Goal: Task Accomplishment & Management: Use online tool/utility

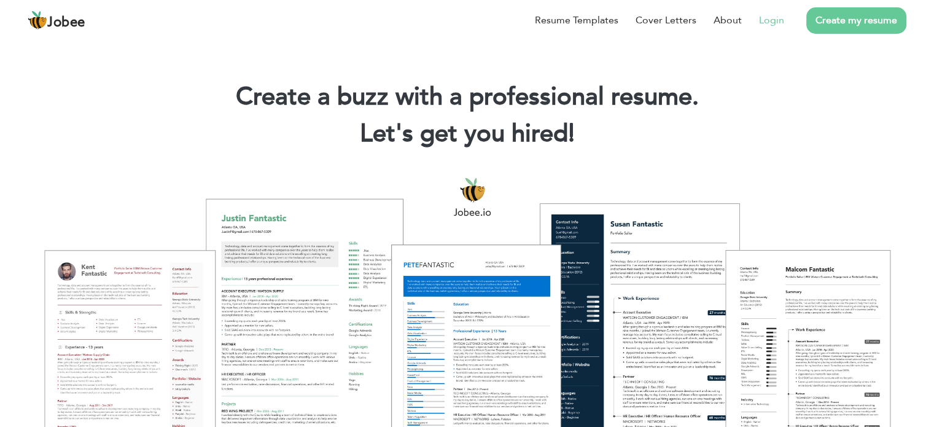
click at [770, 22] on link "Login" at bounding box center [771, 20] width 25 height 15
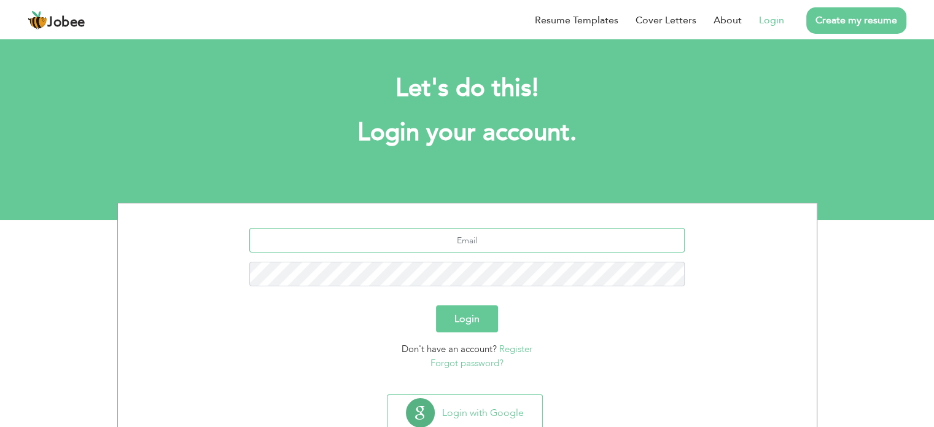
click at [503, 233] on input "text" at bounding box center [467, 240] width 436 height 25
type input "[EMAIL_ADDRESS][DOMAIN_NAME]"
click at [436, 305] on button "Login" at bounding box center [467, 318] width 62 height 27
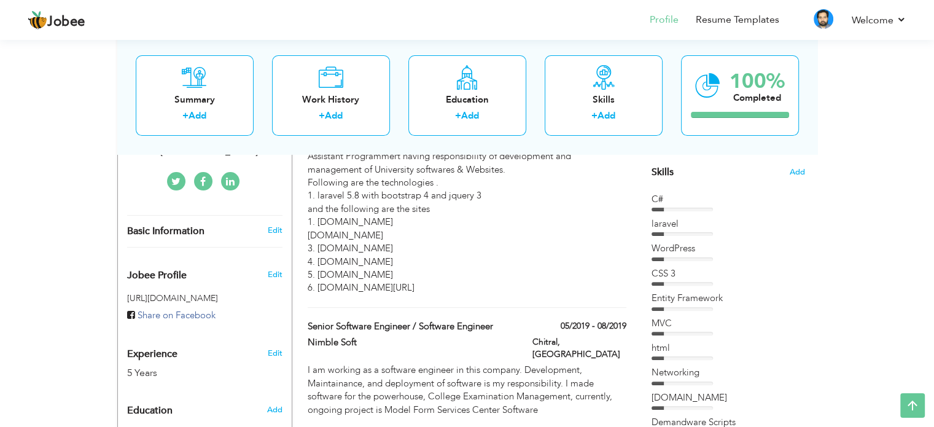
scroll to position [61, 0]
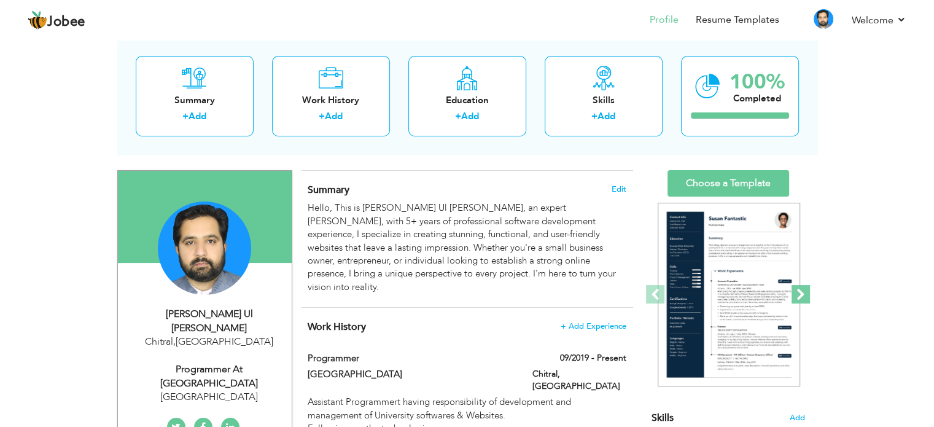
click at [800, 294] on span at bounding box center [801, 294] width 18 height 18
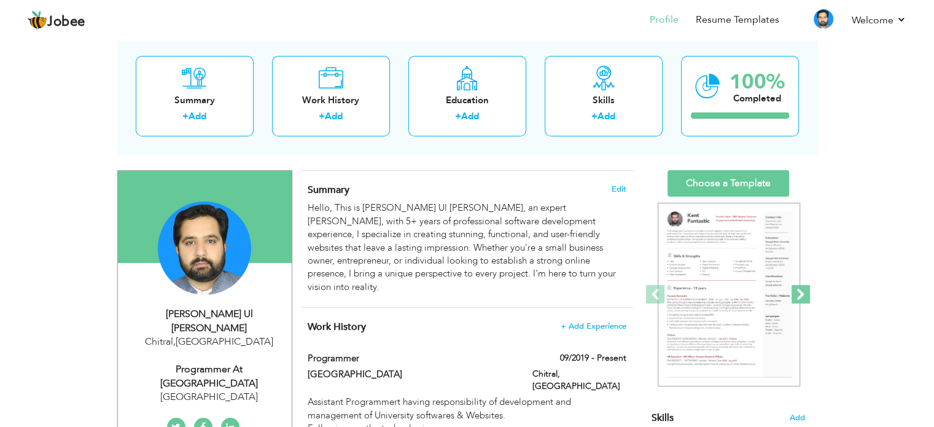
click at [800, 294] on span at bounding box center [801, 294] width 18 height 18
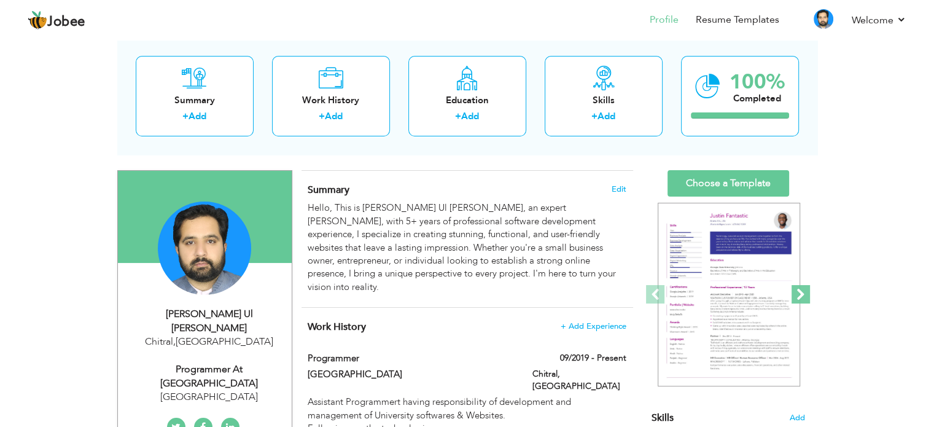
click at [800, 294] on span at bounding box center [801, 294] width 18 height 18
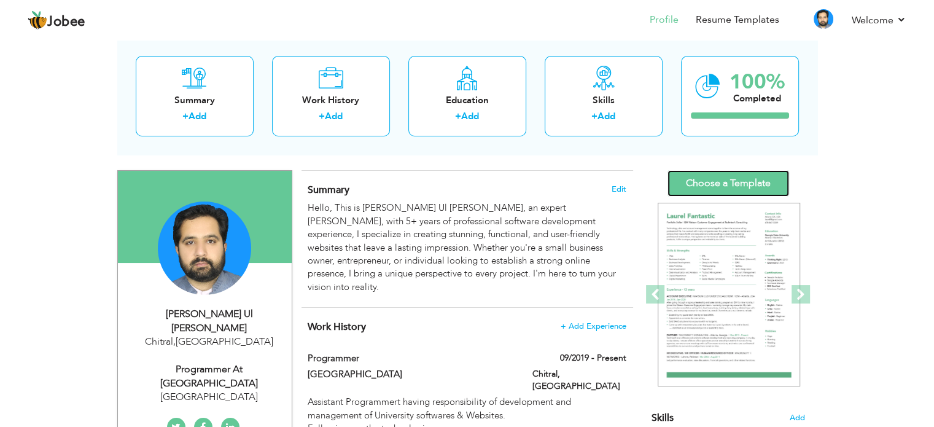
click at [717, 182] on link "Choose a Template" at bounding box center [729, 183] width 122 height 26
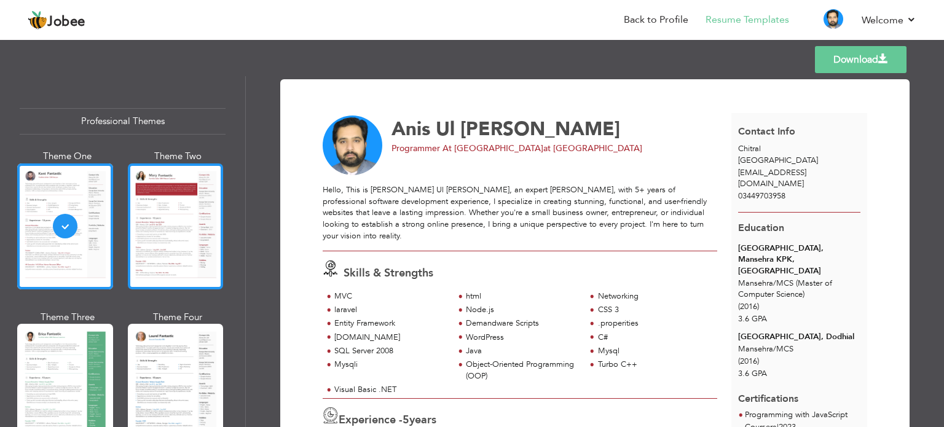
click at [160, 228] on div at bounding box center [176, 226] width 96 height 126
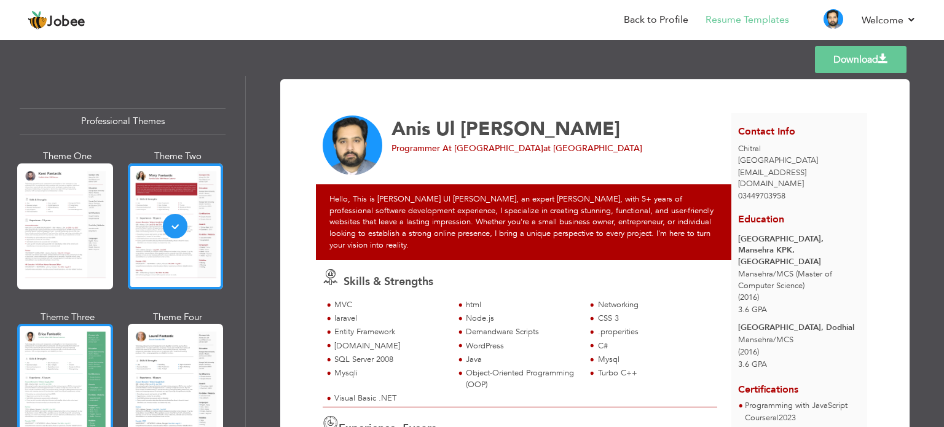
click at [64, 338] on div at bounding box center [65, 387] width 96 height 126
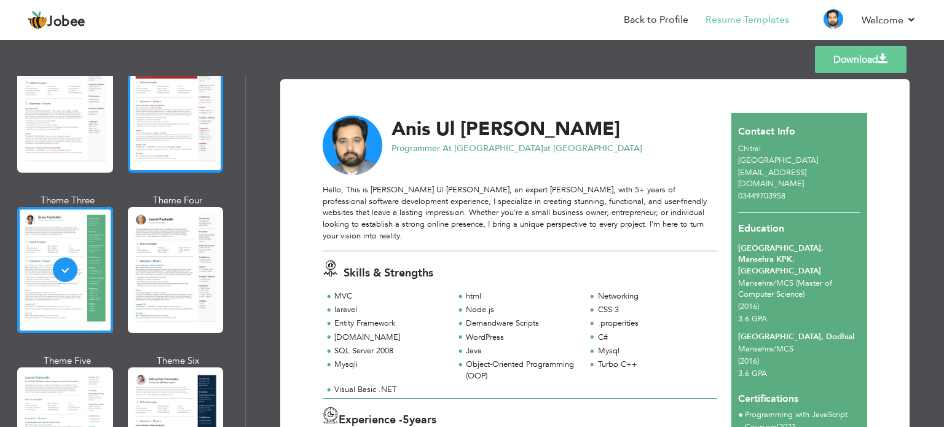
scroll to position [123, 0]
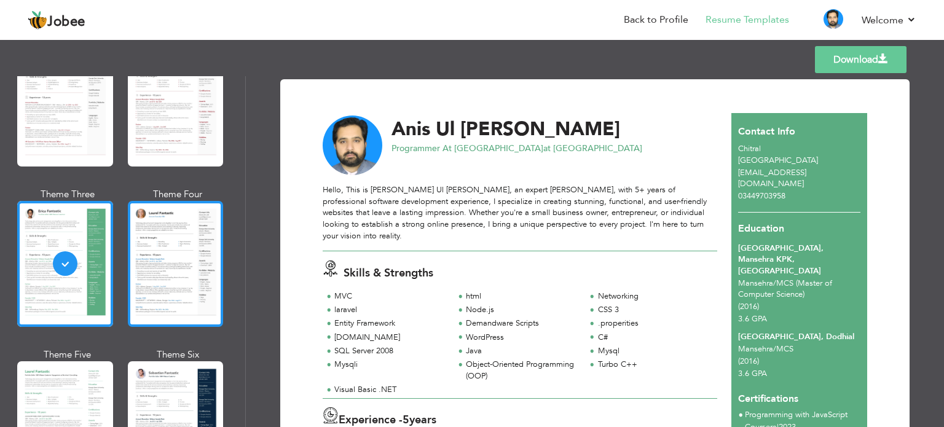
click at [174, 267] on div at bounding box center [176, 264] width 96 height 126
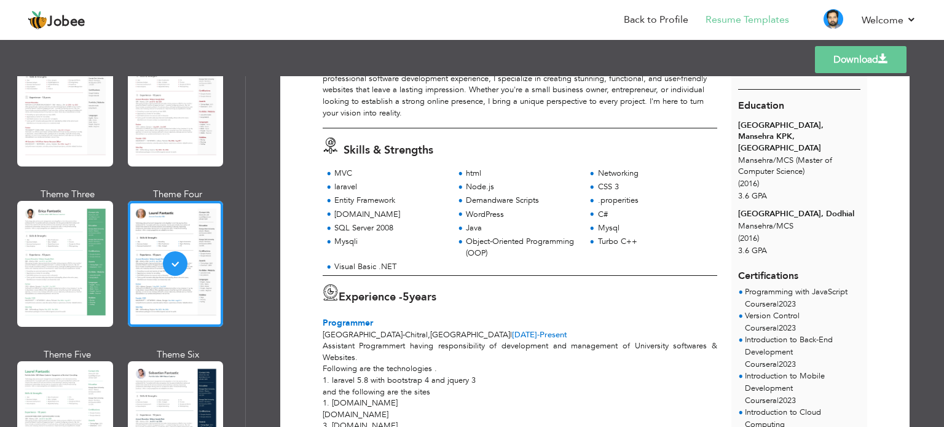
scroll to position [0, 0]
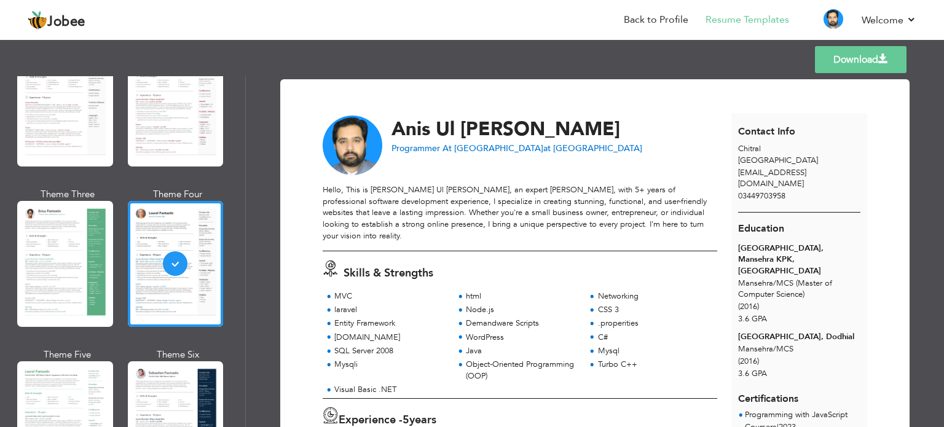
click at [843, 56] on link "Download" at bounding box center [861, 59] width 92 height 27
